Goal: Register for event/course

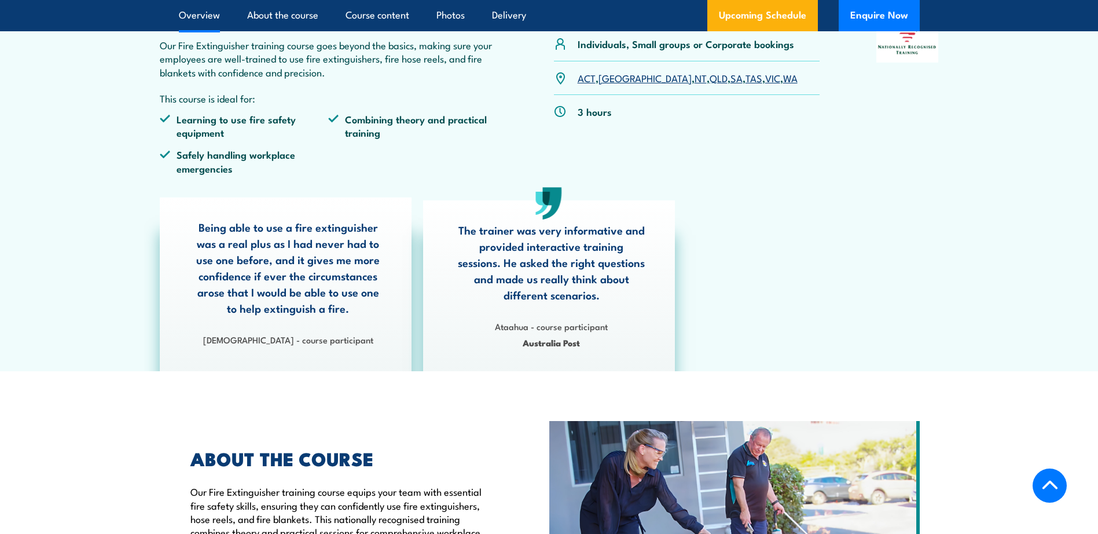
scroll to position [116, 0]
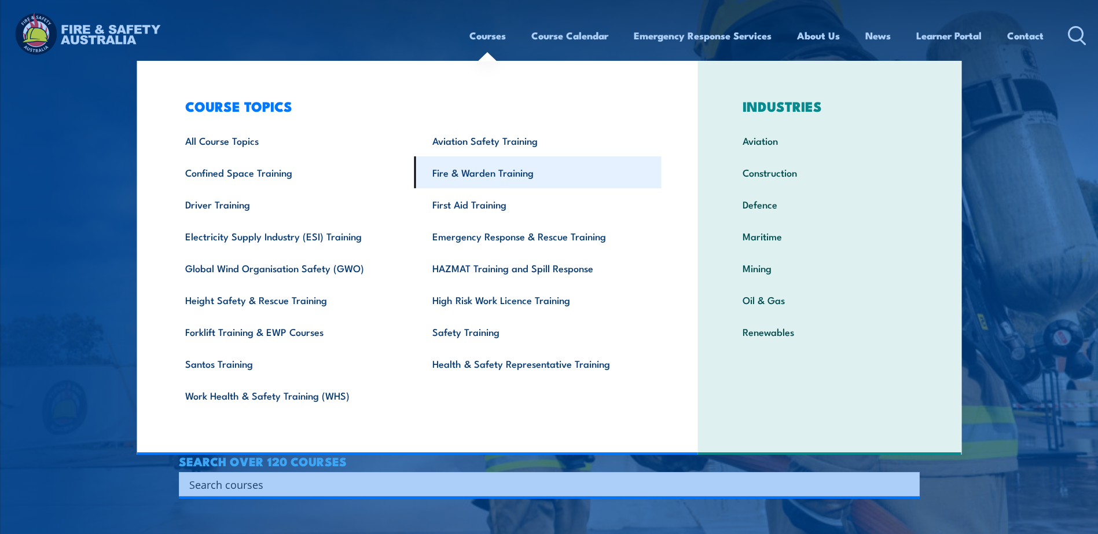
click at [479, 172] on link "Fire & Warden Training" at bounding box center [537, 172] width 247 height 32
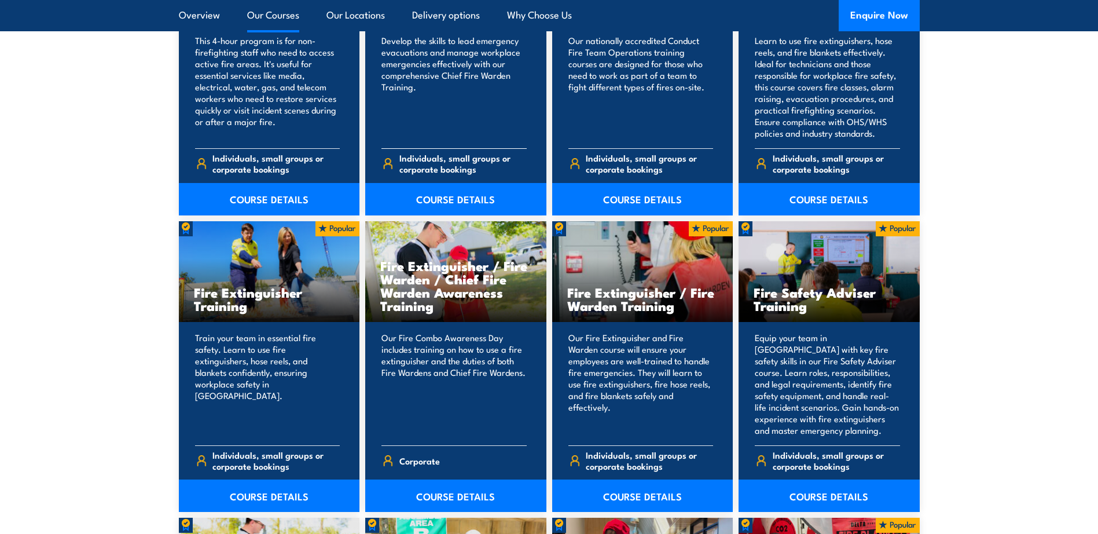
scroll to position [1158, 0]
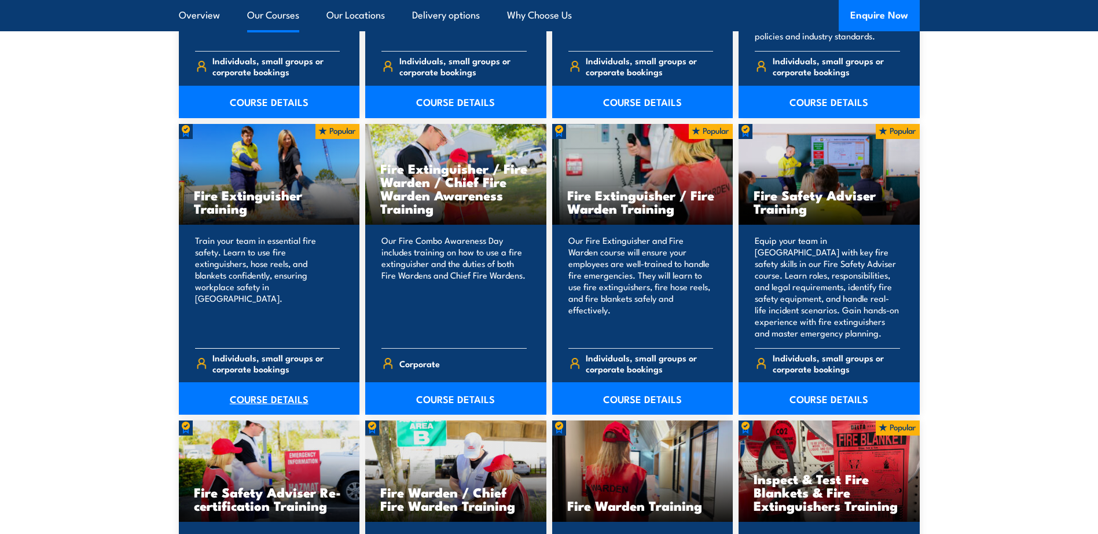
click at [269, 395] on link "COURSE DETAILS" at bounding box center [269, 398] width 181 height 32
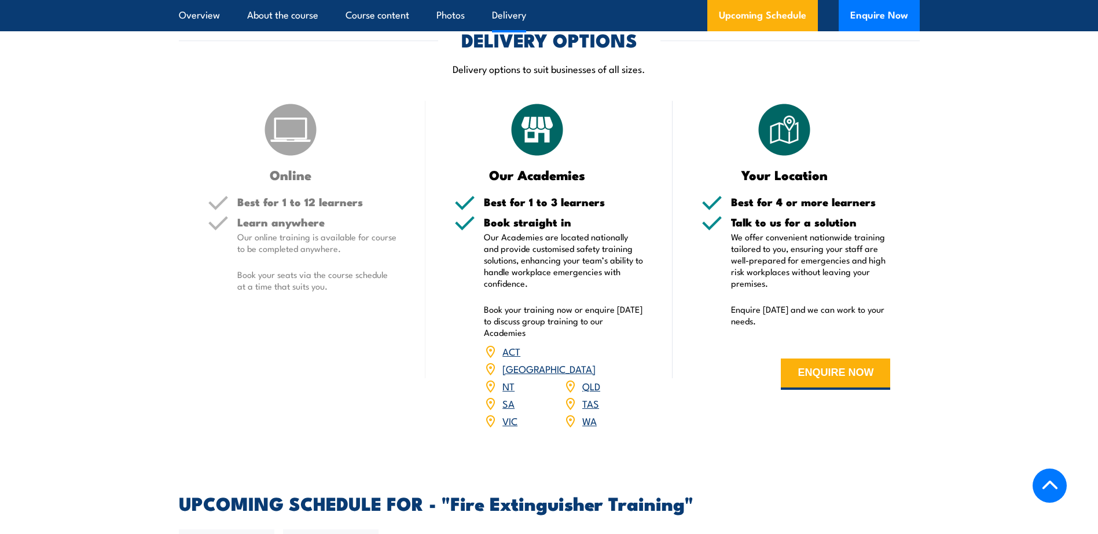
scroll to position [1389, 0]
